Goal: Task Accomplishment & Management: Manage account settings

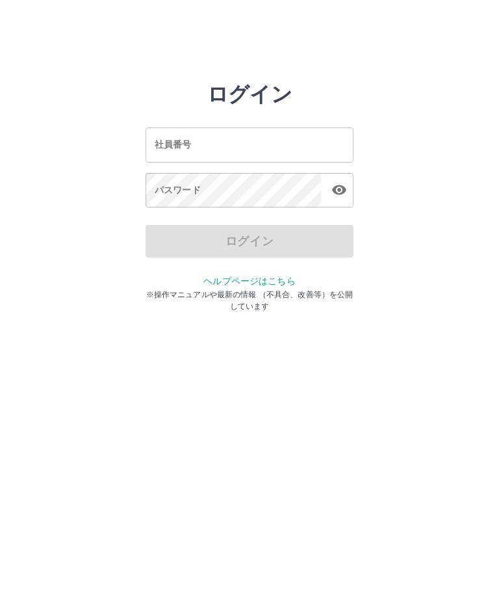
click at [209, 140] on input "社員番号" at bounding box center [250, 144] width 208 height 34
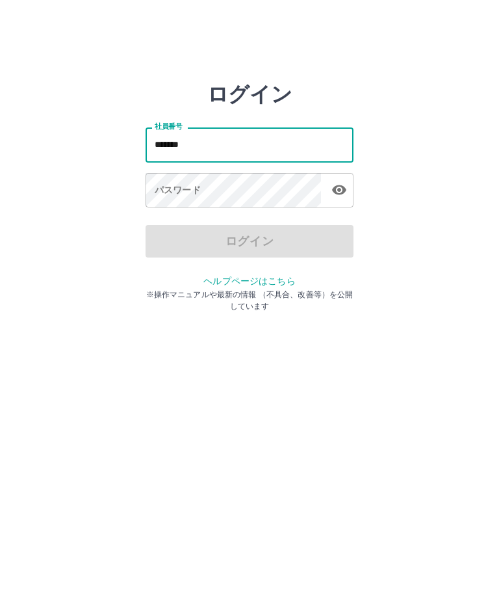
type input "*******"
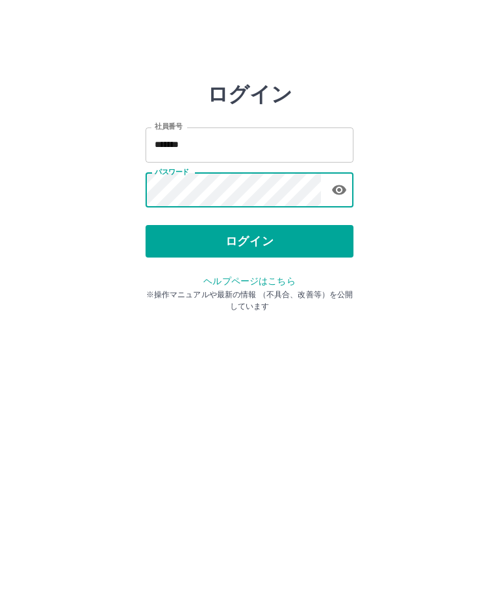
click at [272, 242] on button "ログイン" at bounding box center [250, 241] width 208 height 33
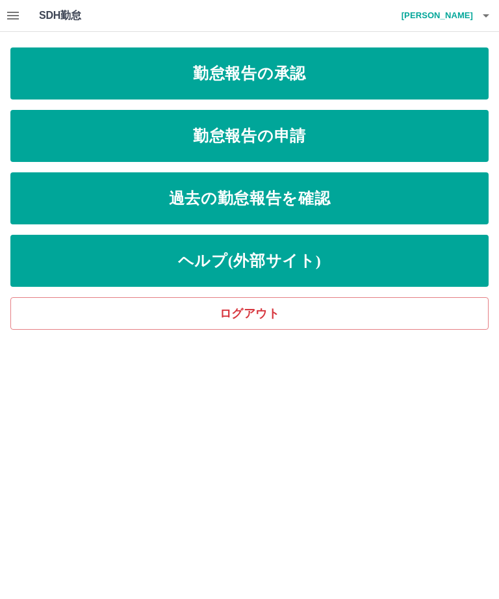
click at [329, 75] on link "勤怠報告の承認" at bounding box center [249, 73] width 479 height 52
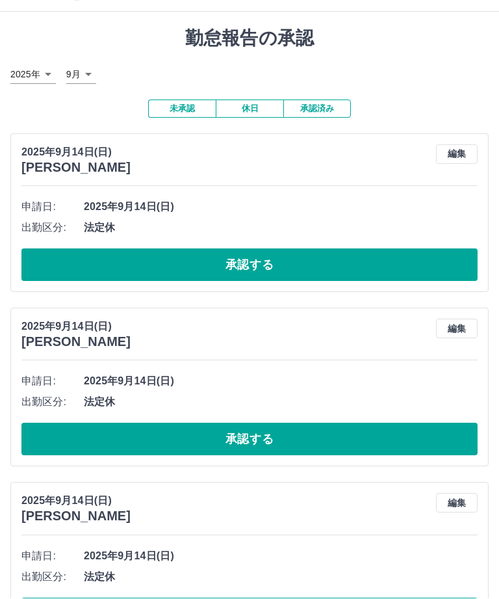
scroll to position [20, 0]
click at [248, 113] on button "休日" at bounding box center [250, 108] width 68 height 18
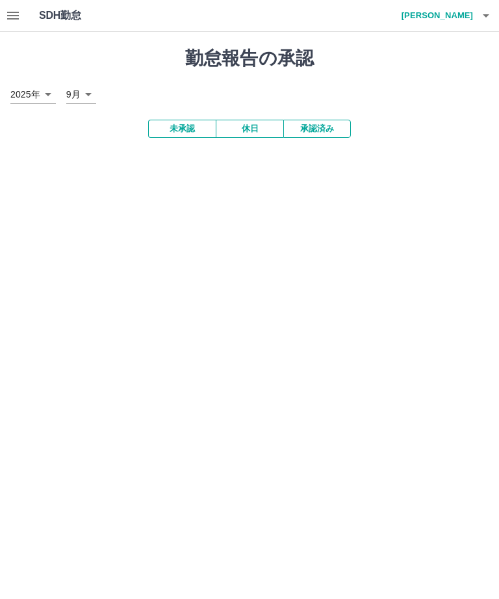
scroll to position [0, 0]
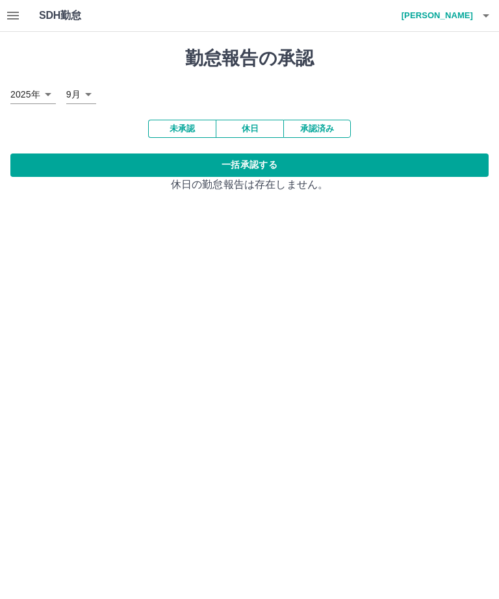
click at [390, 169] on button "一括承認する" at bounding box center [249, 164] width 479 height 23
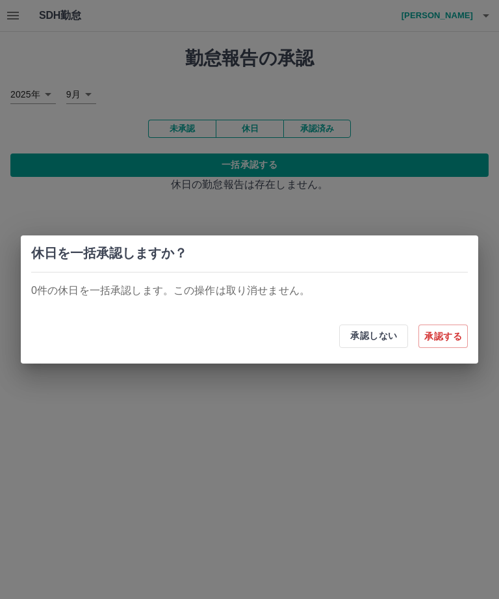
click at [450, 333] on button "承認する" at bounding box center [443, 335] width 49 height 23
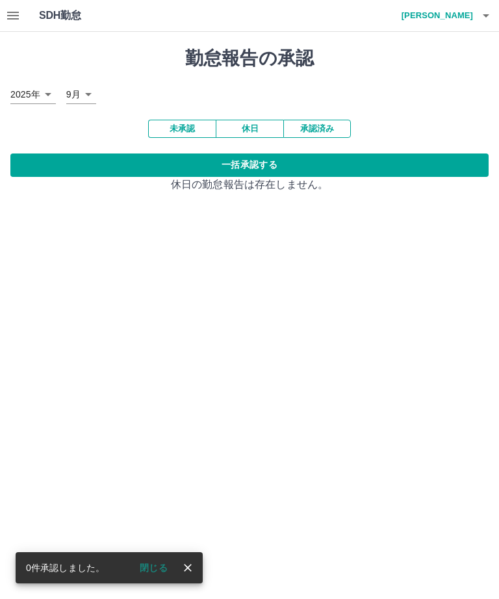
click at [322, 134] on button "承認済み" at bounding box center [317, 129] width 68 height 18
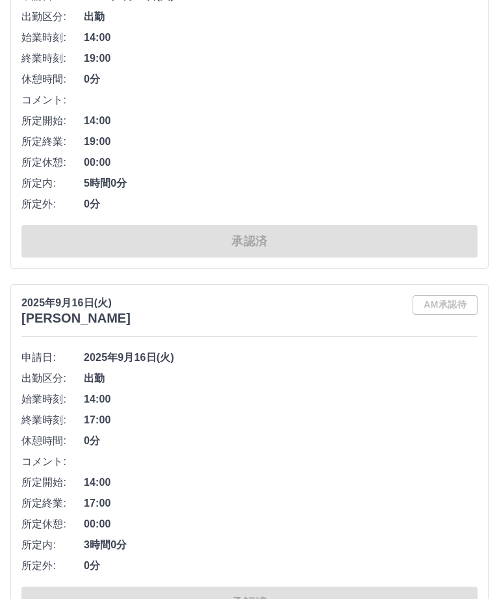
scroll to position [8409, 0]
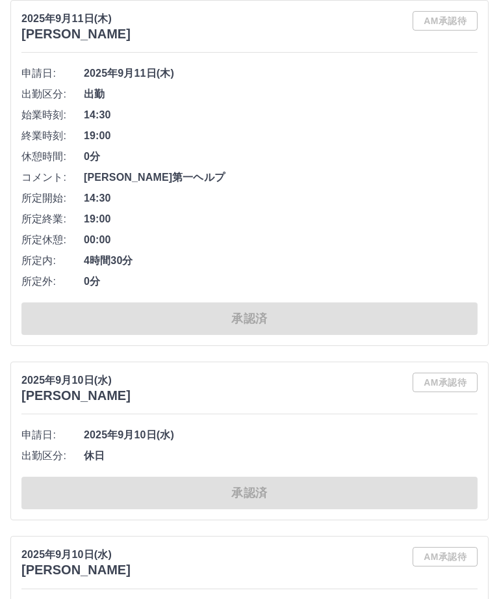
scroll to position [13272, 0]
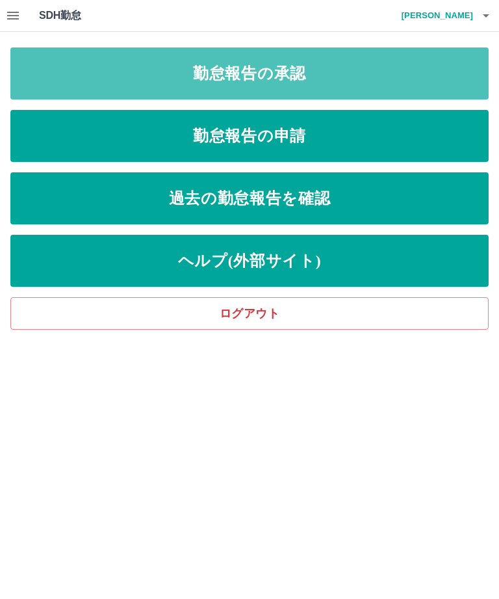
click at [289, 77] on link "勤怠報告の承認" at bounding box center [249, 73] width 479 height 52
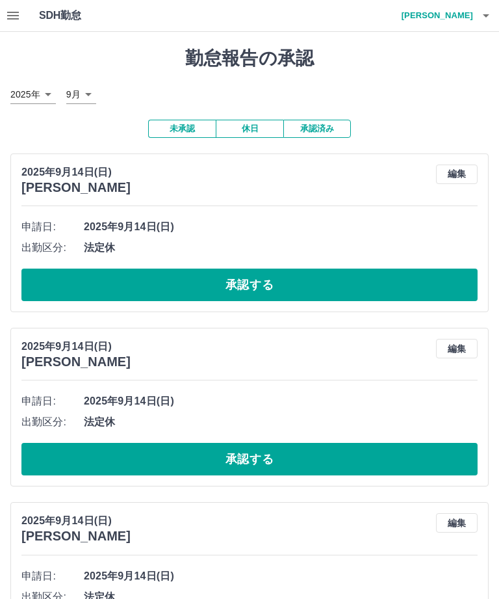
click at [252, 134] on button "休日" at bounding box center [250, 129] width 68 height 18
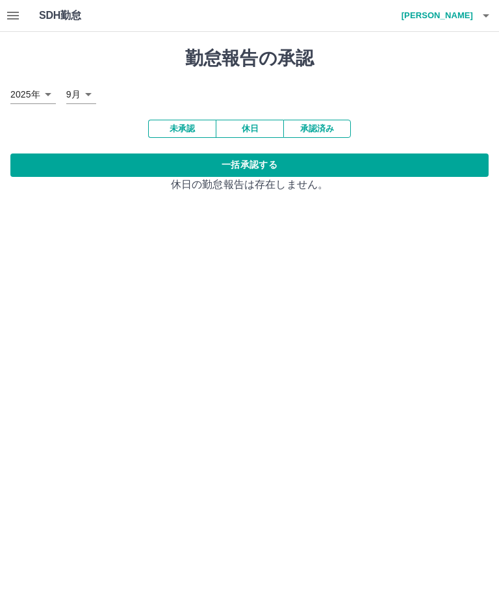
click at [412, 161] on button "一括承認する" at bounding box center [249, 164] width 479 height 23
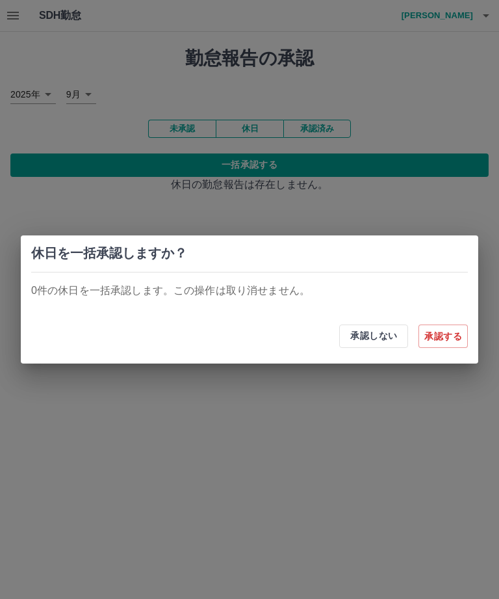
click at [387, 343] on button "承認しない" at bounding box center [373, 335] width 69 height 23
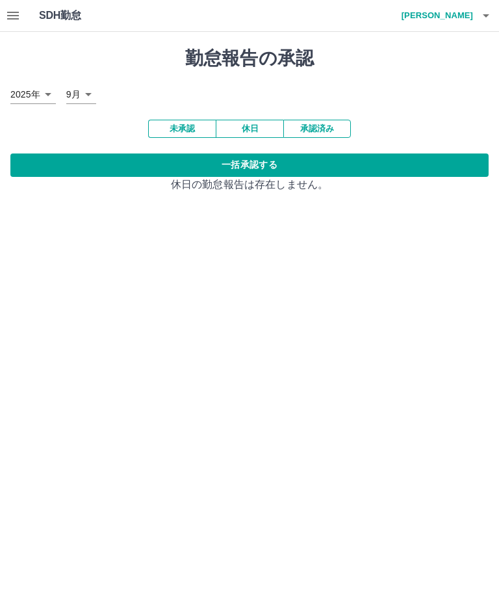
click at [179, 135] on button "未承認" at bounding box center [182, 129] width 68 height 18
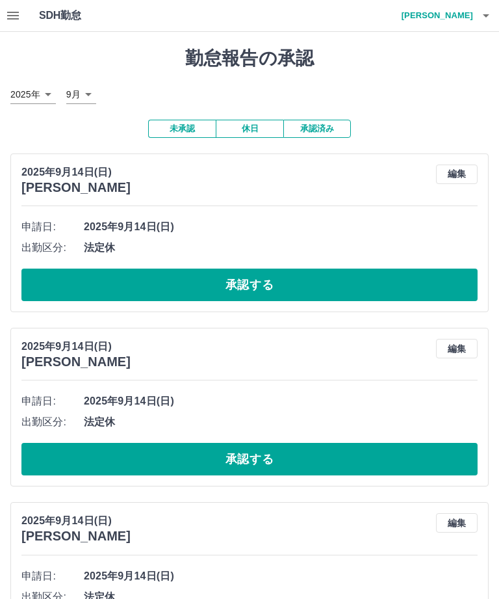
click at [181, 131] on button "未承認" at bounding box center [182, 129] width 68 height 18
click at [278, 287] on button "承認する" at bounding box center [249, 285] width 456 height 33
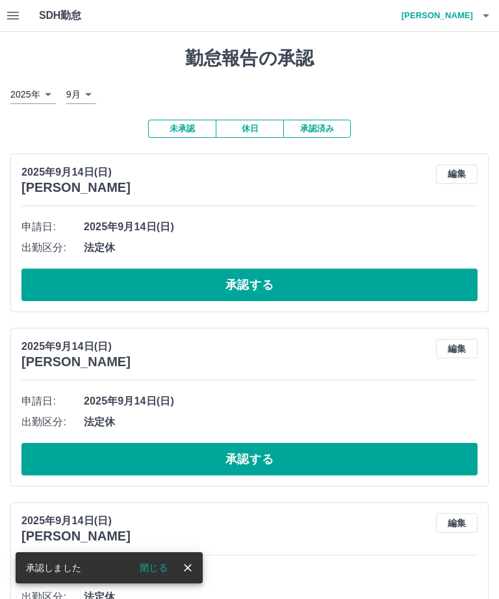
click at [382, 287] on button "承認する" at bounding box center [249, 285] width 456 height 33
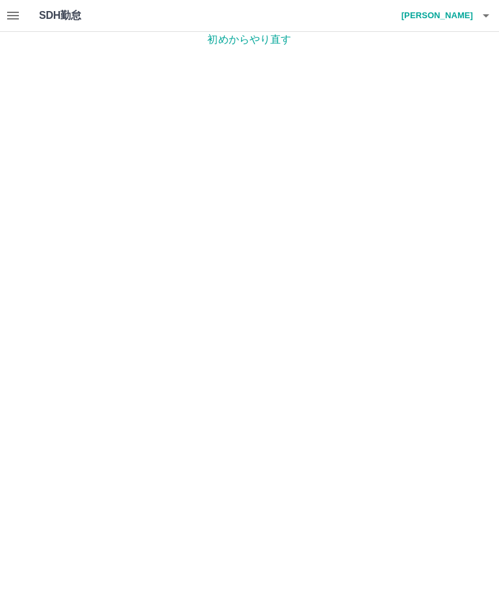
click at [277, 44] on p "初めからやり直す" at bounding box center [249, 40] width 499 height 16
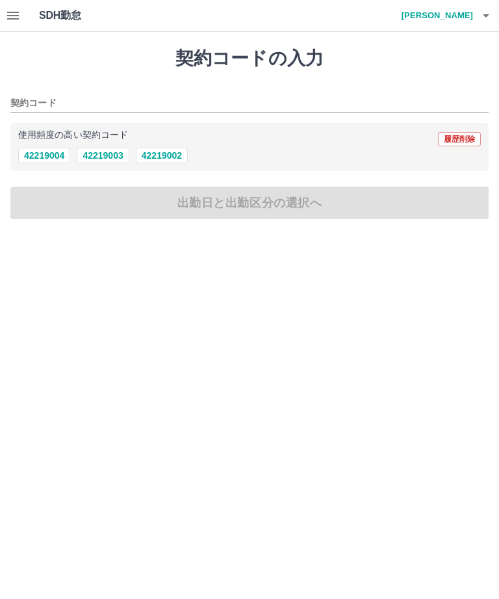
click at [470, 14] on h4 "[PERSON_NAME]" at bounding box center [434, 15] width 78 height 31
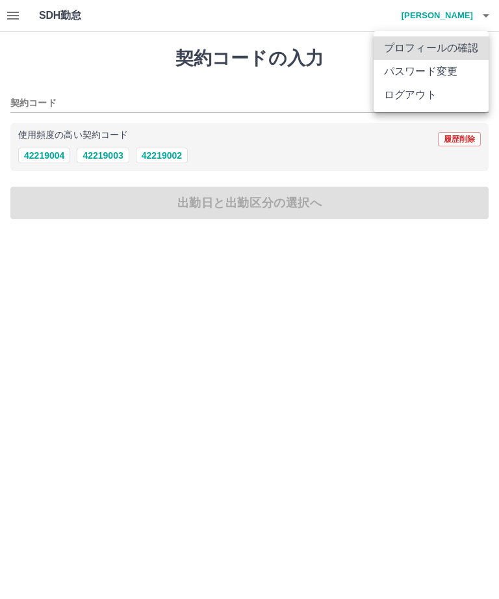
click at [420, 99] on li "ログアウト" at bounding box center [431, 94] width 115 height 23
